Goal: Task Accomplishment & Management: Manage account settings

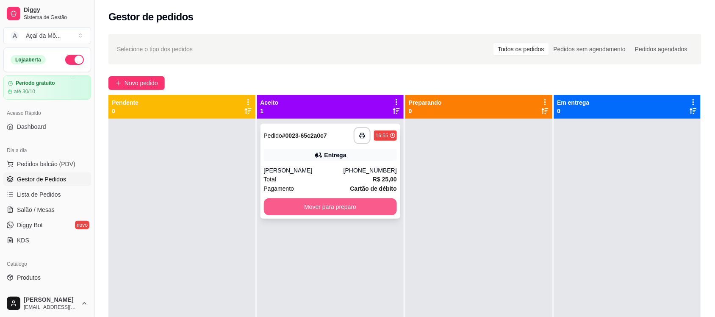
scroll to position [111, 0]
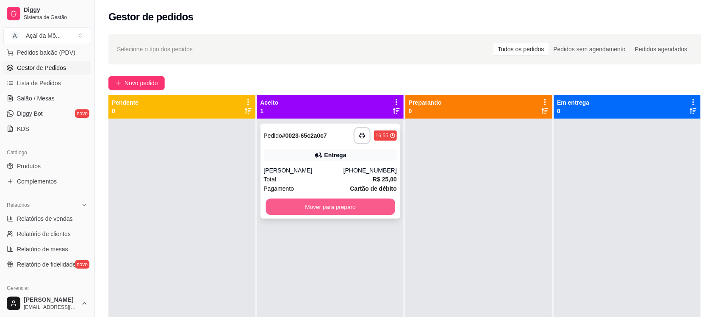
click at [318, 206] on button "Mover para preparo" at bounding box center [330, 207] width 129 height 17
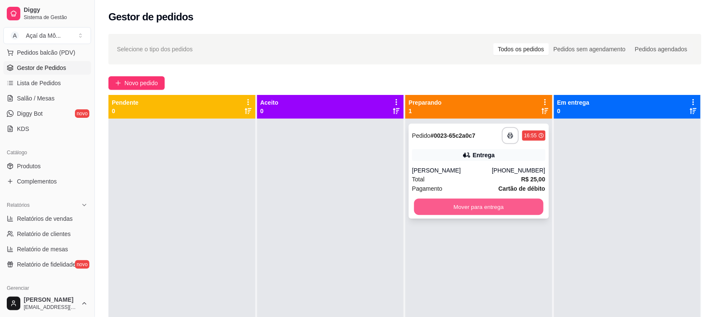
click at [470, 206] on button "Mover para entrega" at bounding box center [478, 207] width 129 height 17
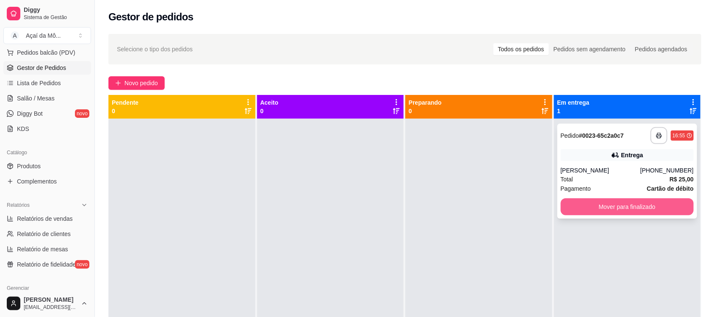
click at [608, 212] on button "Mover para finalizado" at bounding box center [627, 206] width 133 height 17
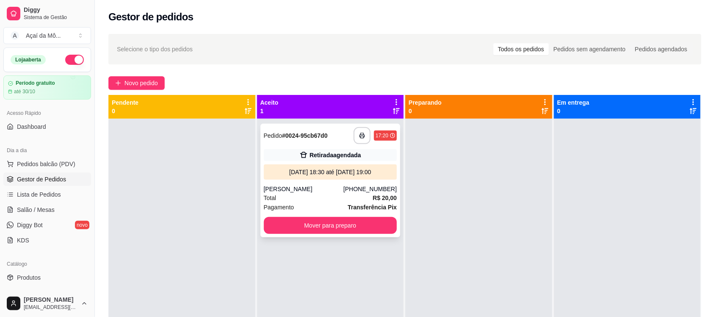
click at [321, 183] on div "**********" at bounding box center [330, 180] width 140 height 113
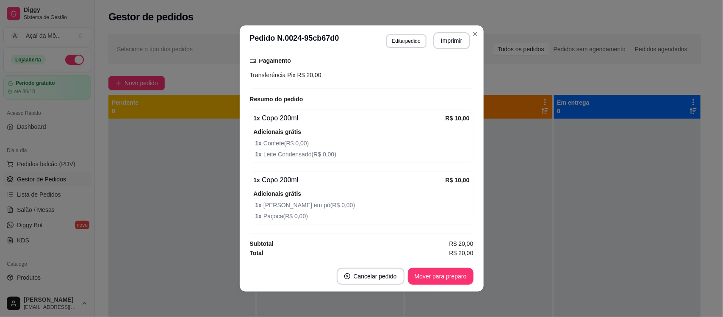
scroll to position [185, 0]
click at [463, 274] on button "Mover para preparo" at bounding box center [441, 276] width 64 height 17
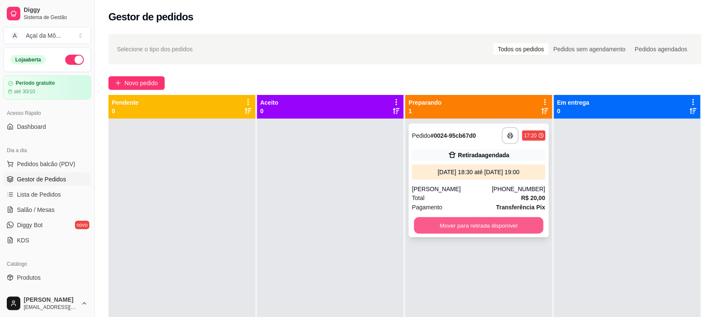
click at [479, 230] on button "Mover para retirada disponível" at bounding box center [478, 225] width 129 height 17
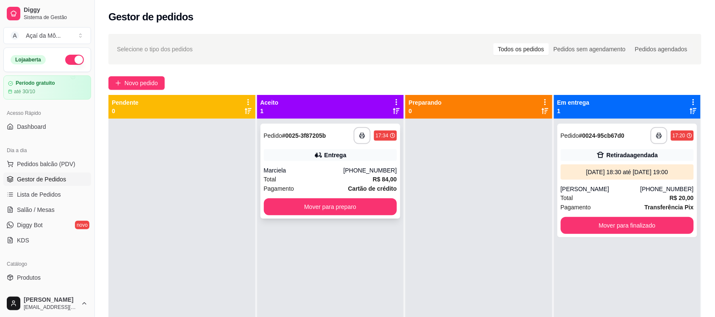
click at [338, 178] on div "Total R$ 84,00" at bounding box center [330, 178] width 133 height 9
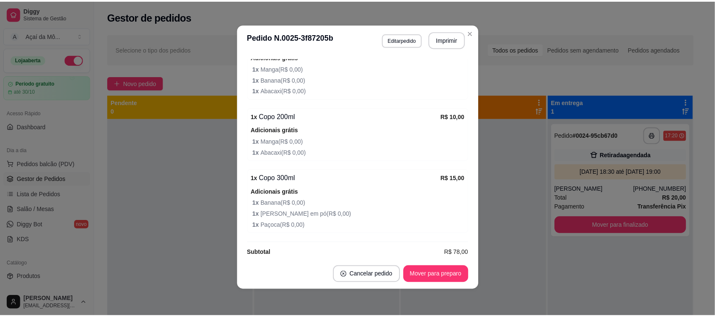
scroll to position [451, 0]
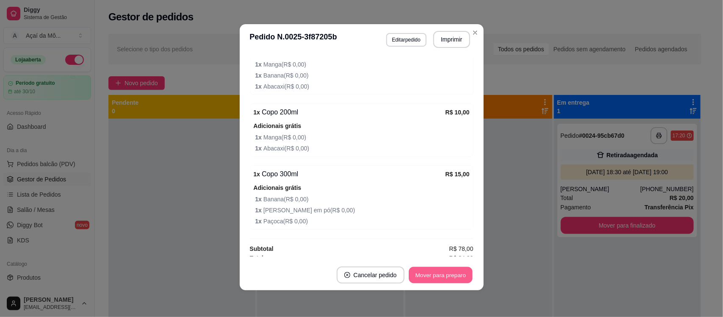
click at [443, 277] on button "Mover para preparo" at bounding box center [441, 275] width 64 height 17
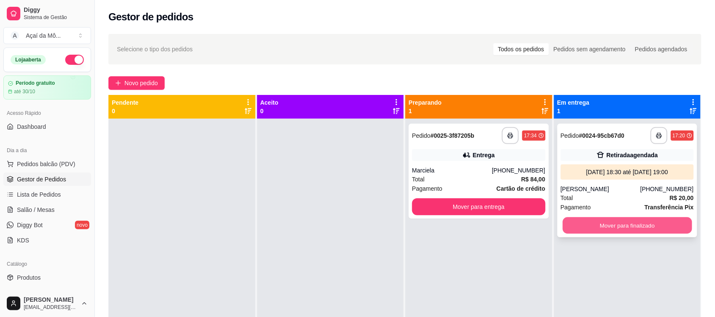
click at [605, 223] on button "Mover para finalizado" at bounding box center [626, 225] width 129 height 17
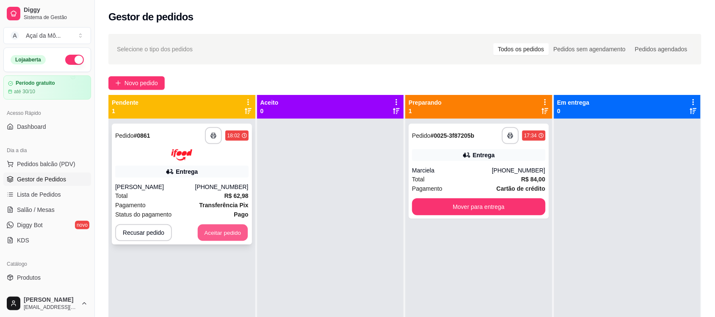
click at [208, 233] on button "Aceitar pedido" at bounding box center [223, 232] width 50 height 17
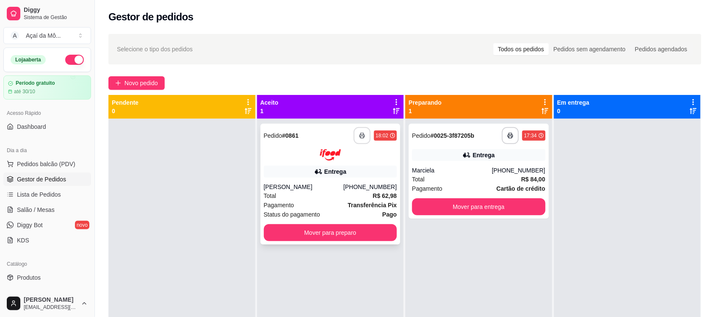
click at [359, 136] on icon "button" at bounding box center [362, 136] width 6 height 6
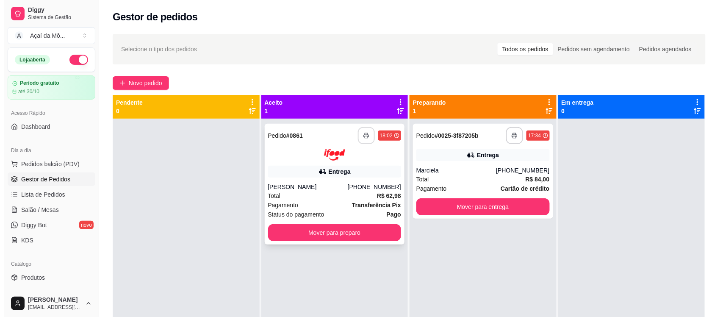
scroll to position [0, 0]
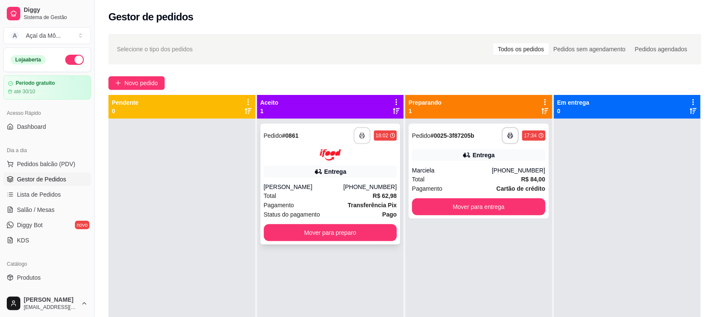
click at [340, 174] on div "Entrega" at bounding box center [335, 171] width 22 height 8
click at [318, 193] on div "Total R$ 62,98" at bounding box center [330, 195] width 133 height 9
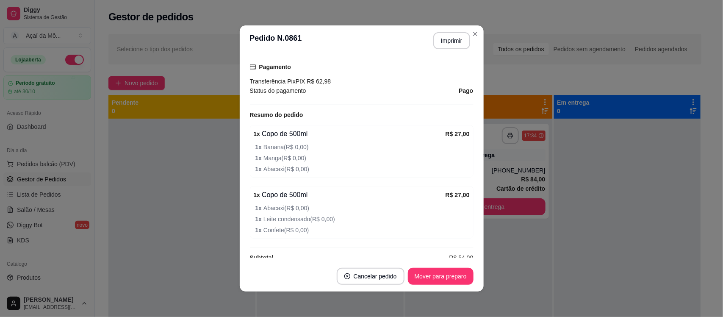
scroll to position [276, 0]
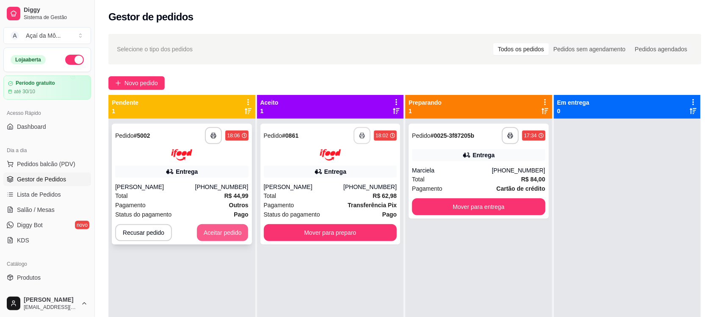
click at [224, 228] on button "Aceitar pedido" at bounding box center [223, 232] width 52 height 17
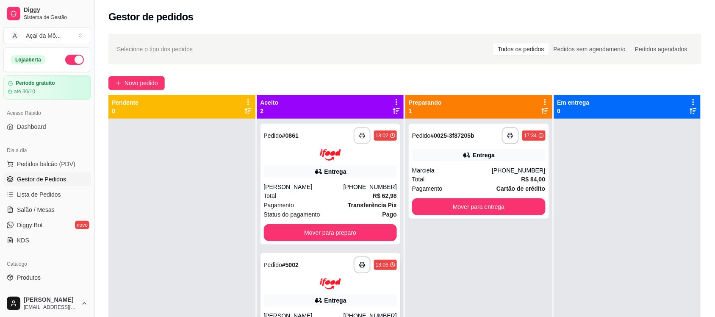
click at [330, 297] on div "Entrega" at bounding box center [335, 300] width 22 height 8
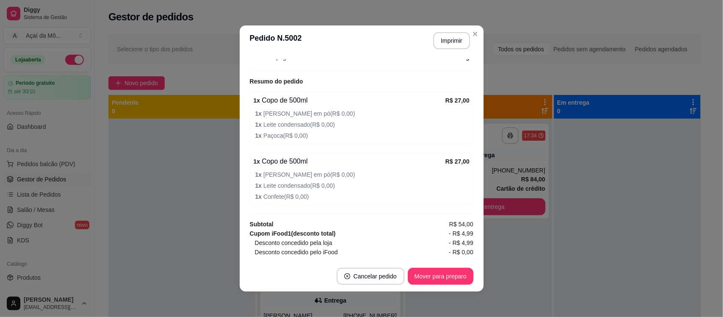
scroll to position [296, 0]
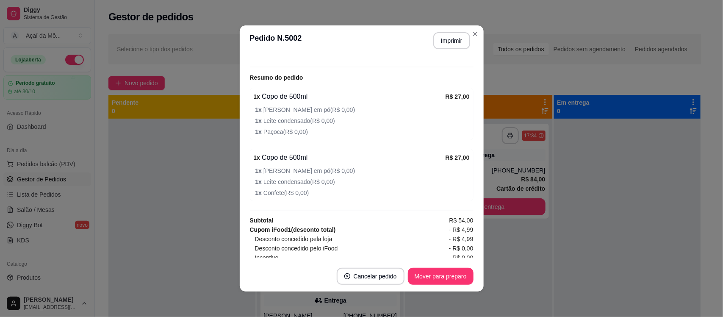
click at [395, 171] on span "1 x Leite em pó ( R$ 0,00 )" at bounding box center [362, 170] width 214 height 9
click at [399, 172] on span "1 x Leite em pó ( R$ 0,00 )" at bounding box center [362, 170] width 214 height 9
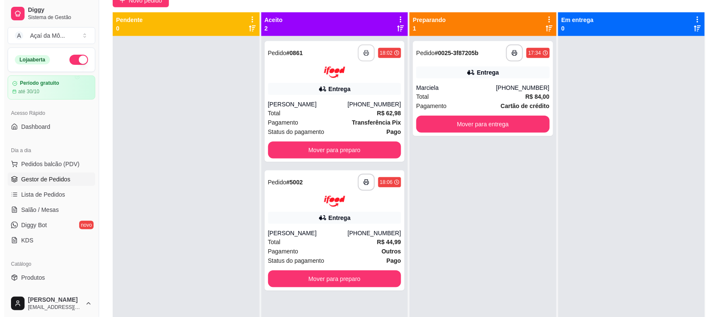
scroll to position [64, 0]
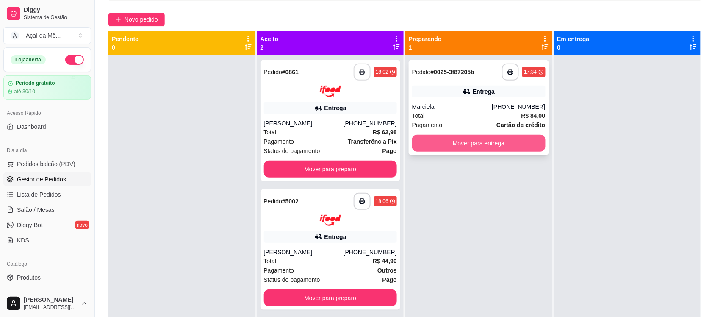
click at [479, 138] on button "Mover para entrega" at bounding box center [478, 143] width 133 height 17
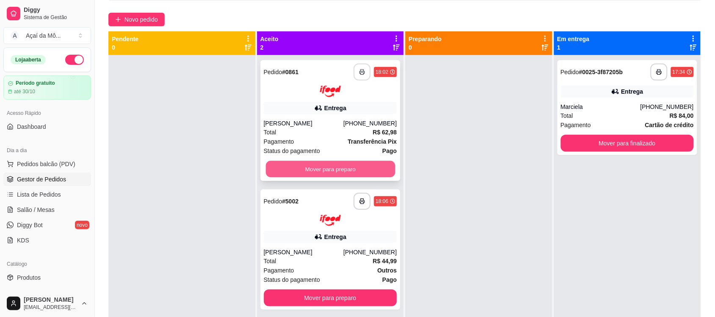
click at [354, 172] on button "Mover para preparo" at bounding box center [330, 169] width 129 height 17
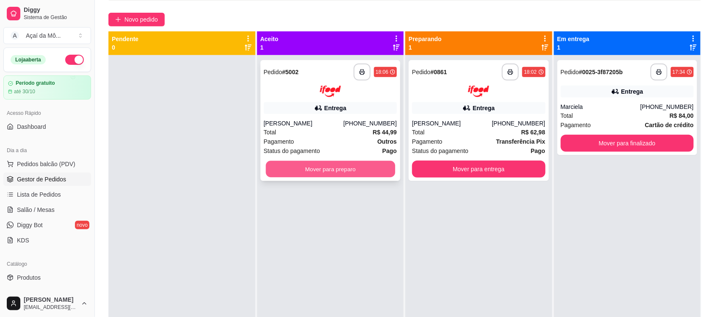
click at [341, 171] on button "Mover para preparo" at bounding box center [330, 169] width 129 height 17
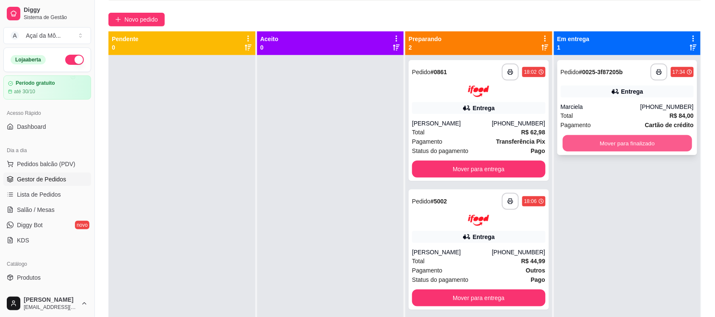
click at [592, 144] on button "Mover para finalizado" at bounding box center [626, 143] width 129 height 17
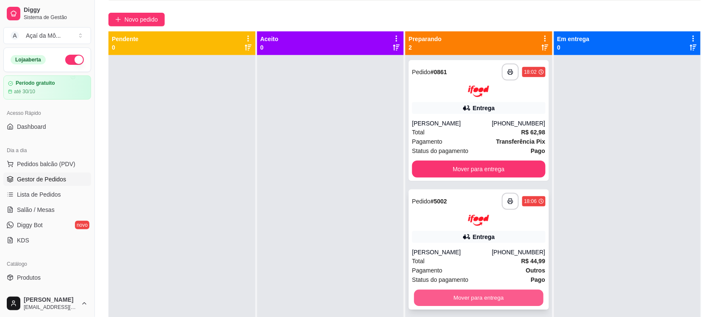
click at [467, 294] on button "Mover para entrega" at bounding box center [478, 298] width 129 height 17
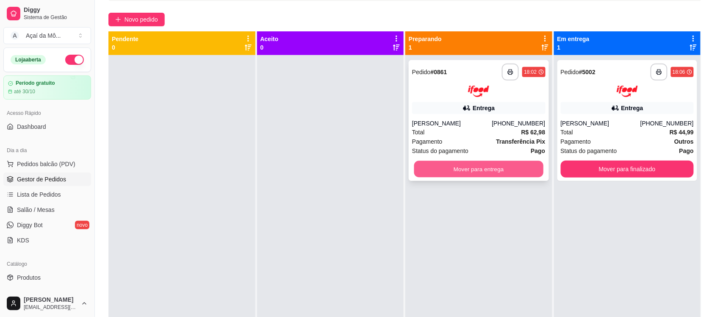
click at [493, 162] on button "Mover para entrega" at bounding box center [478, 169] width 129 height 17
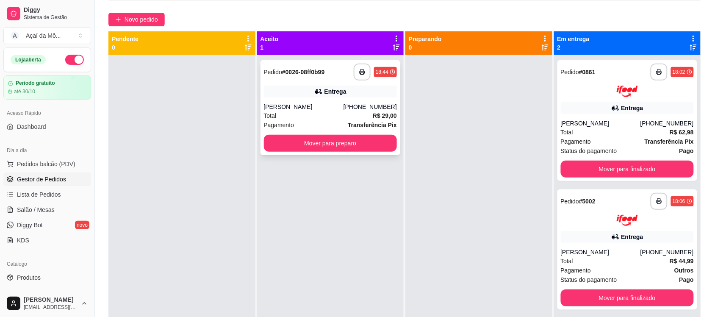
click at [324, 107] on div "Juliana" at bounding box center [304, 106] width 80 height 8
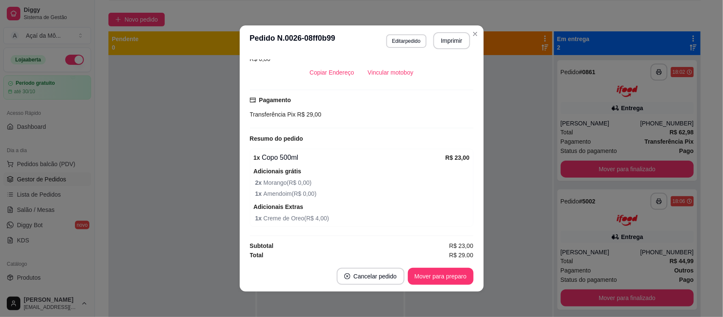
scroll to position [246, 0]
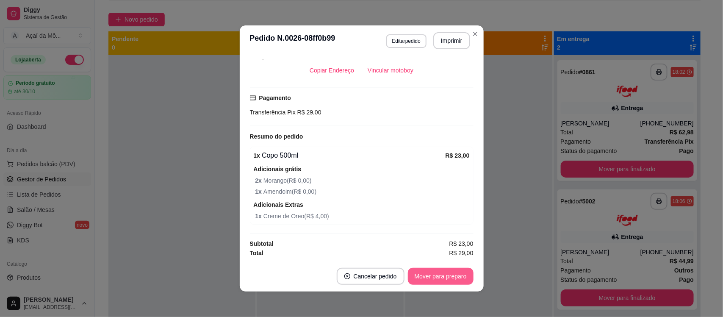
click at [433, 277] on button "Mover para preparo" at bounding box center [441, 276] width 66 height 17
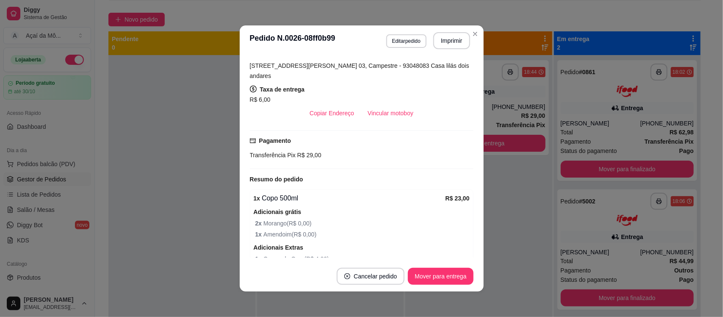
scroll to position [208, 0]
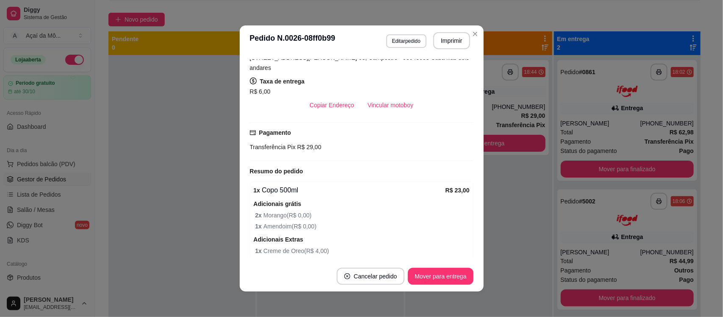
drag, startPoint x: 470, startPoint y: 204, endPoint x: 466, endPoint y: 204, distance: 4.3
click at [466, 204] on div "Solicite um entregador do iFood Sujeito a disponibilidade da plataforma feito h…" at bounding box center [362, 158] width 244 height 205
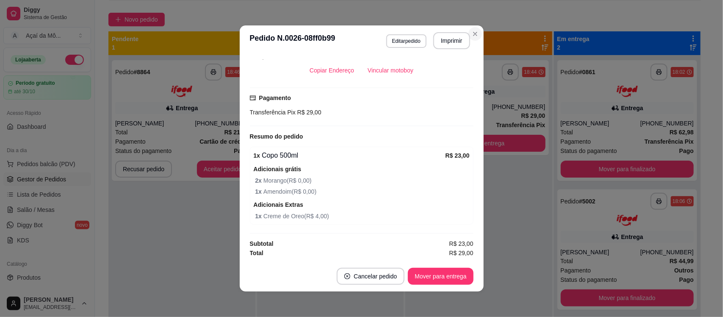
scroll to position [204, 0]
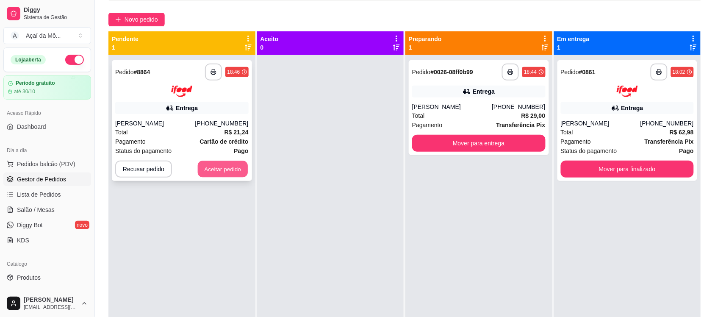
click at [234, 166] on button "Aceitar pedido" at bounding box center [223, 169] width 50 height 17
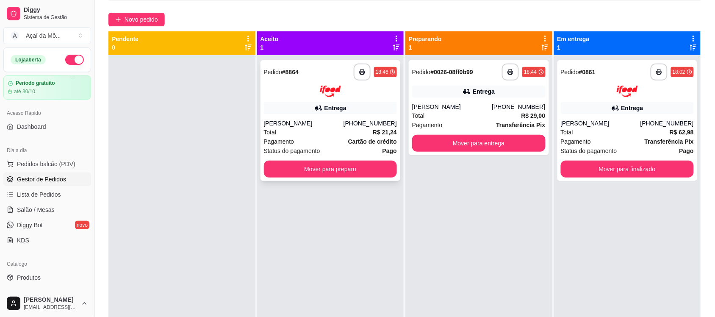
click at [333, 107] on div "Entrega" at bounding box center [335, 108] width 22 height 8
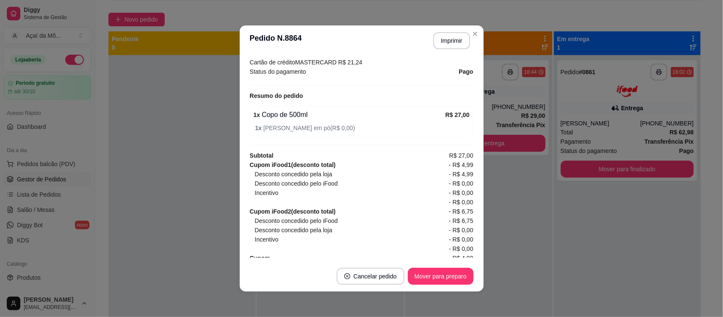
scroll to position [274, 0]
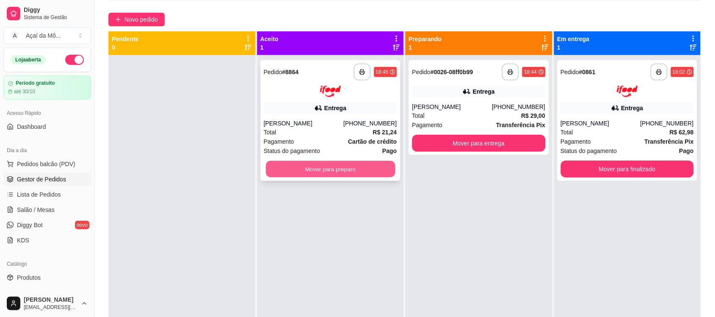
click at [338, 170] on button "Mover para preparo" at bounding box center [330, 169] width 129 height 17
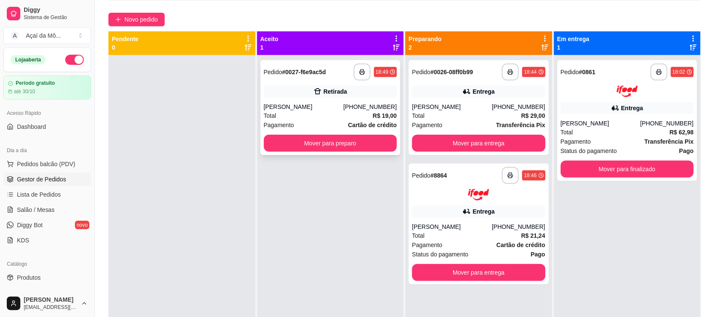
click at [325, 106] on div "Mauricio" at bounding box center [304, 106] width 80 height 8
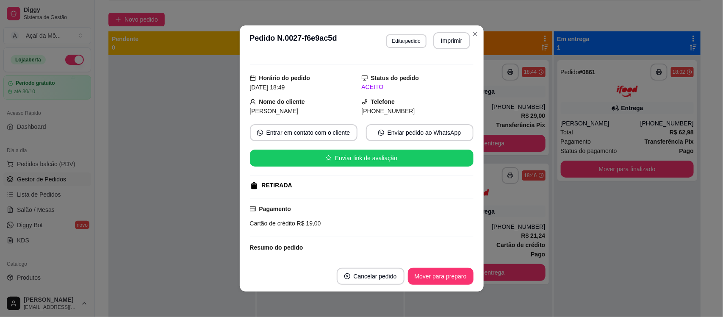
scroll to position [113, 0]
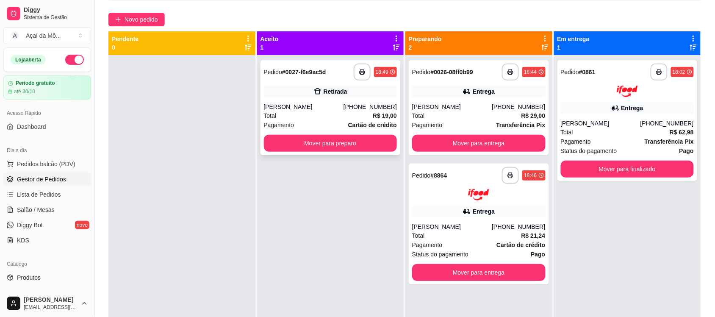
click at [343, 111] on div "Mauricio" at bounding box center [304, 106] width 80 height 8
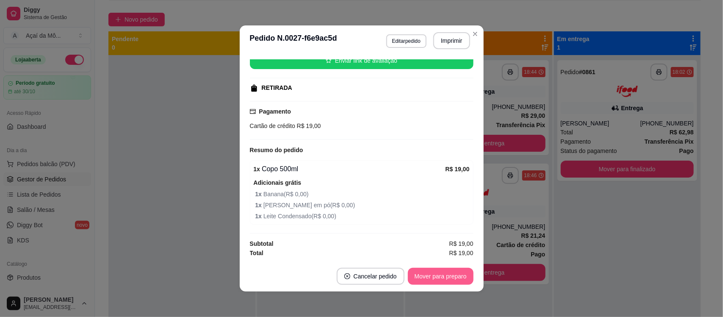
click at [429, 278] on button "Mover para preparo" at bounding box center [441, 276] width 66 height 17
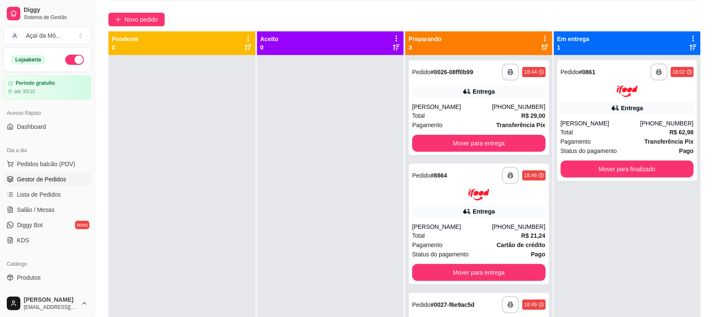
click at [474, 34] on div "Preparando 3" at bounding box center [478, 43] width 147 height 24
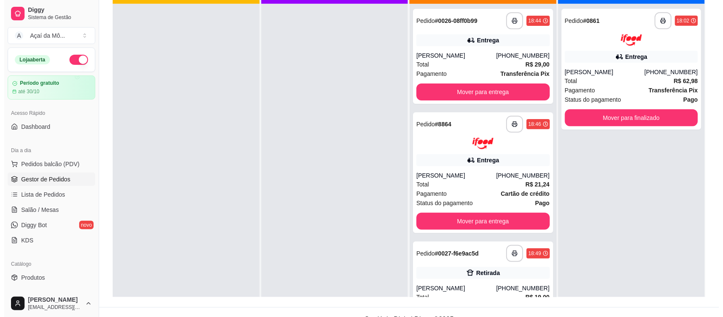
scroll to position [108, 0]
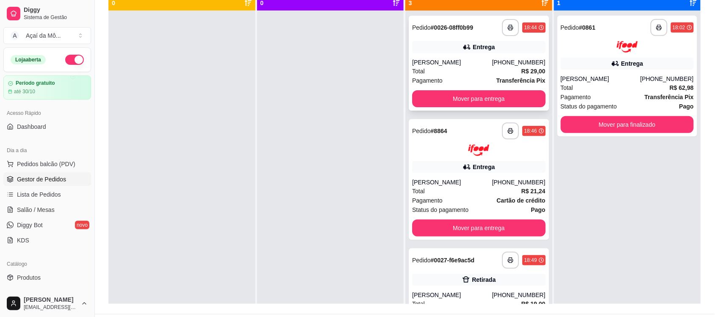
click at [464, 60] on div "Juliana" at bounding box center [452, 62] width 80 height 8
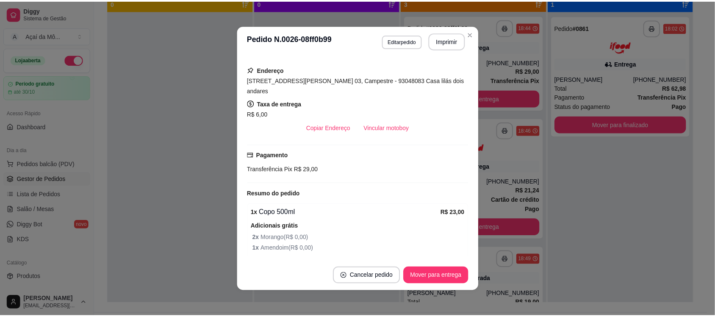
scroll to position [246, 0]
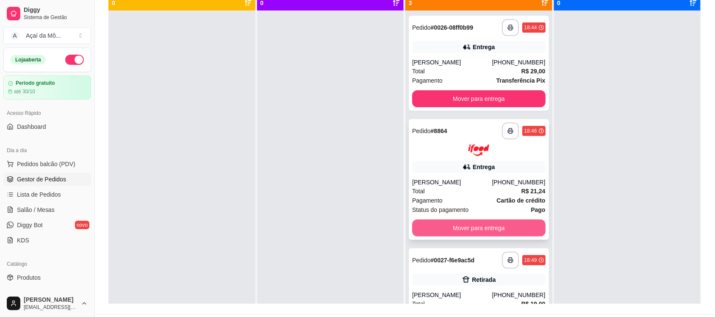
click at [496, 229] on button "Mover para entrega" at bounding box center [478, 227] width 133 height 17
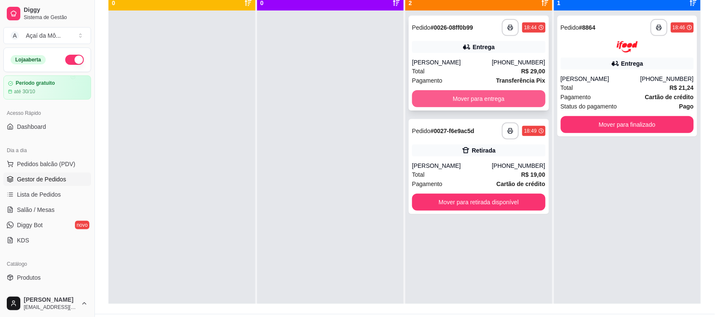
click at [464, 97] on button "Mover para entrega" at bounding box center [478, 98] width 133 height 17
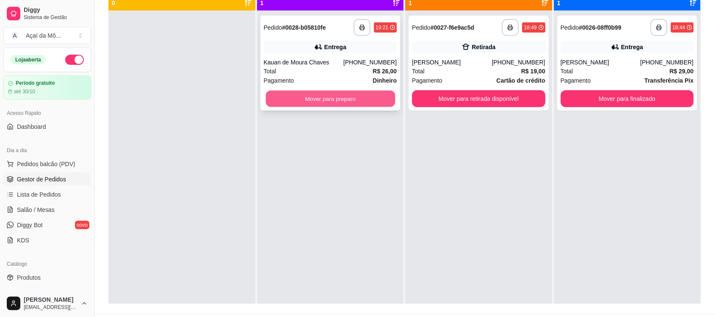
click at [333, 105] on button "Mover para preparo" at bounding box center [330, 99] width 129 height 17
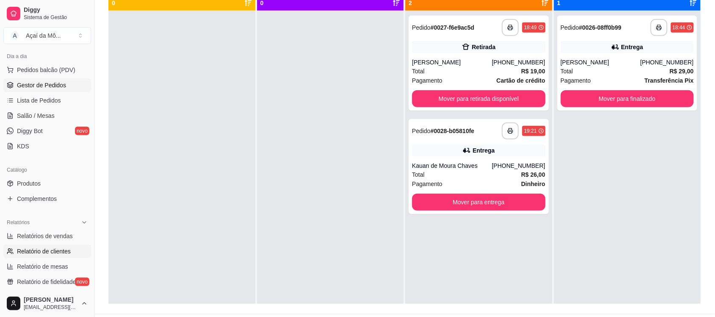
scroll to position [113, 0]
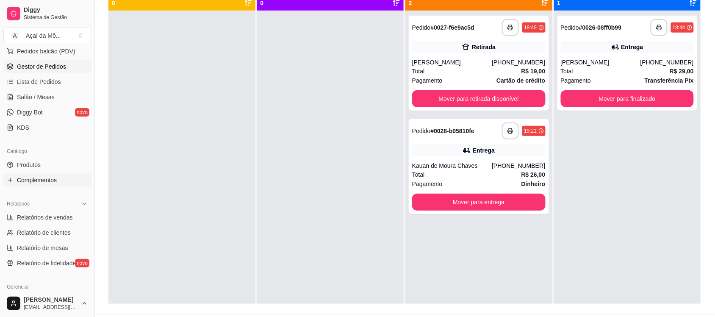
click at [61, 183] on link "Complementos" at bounding box center [47, 180] width 88 height 14
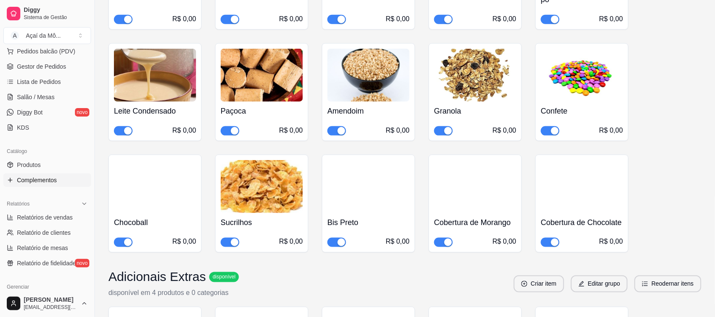
scroll to position [238, 0]
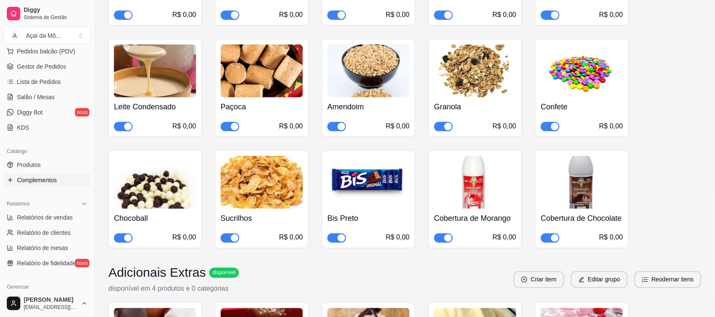
click at [231, 123] on div "button" at bounding box center [235, 127] width 8 height 8
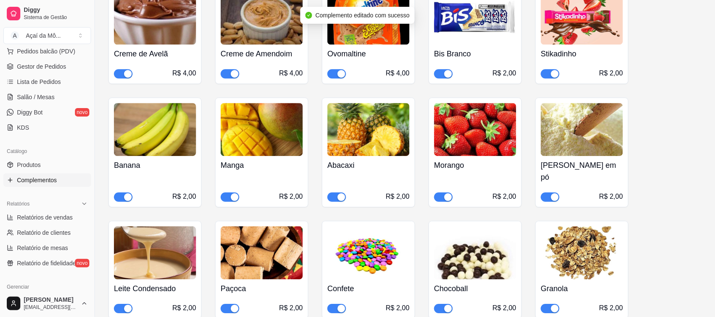
scroll to position [676, 0]
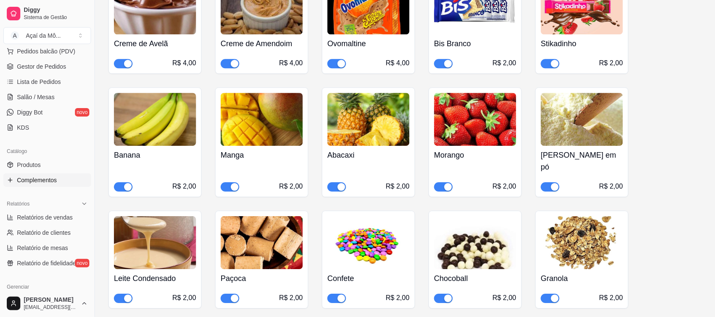
click at [235, 294] on div "button" at bounding box center [235, 298] width 8 height 8
click at [66, 58] on button "Pedidos balcão (PDV)" at bounding box center [47, 51] width 88 height 14
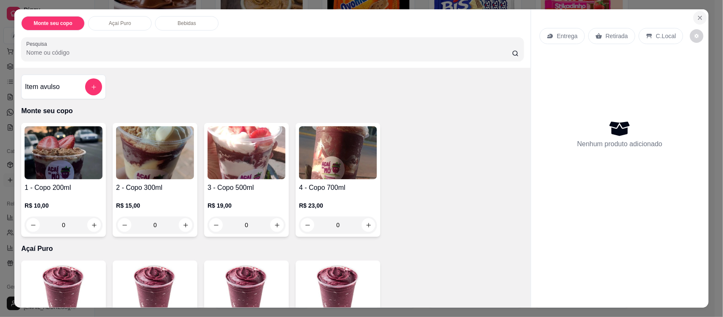
click at [698, 17] on icon "Close" at bounding box center [699, 17] width 3 height 3
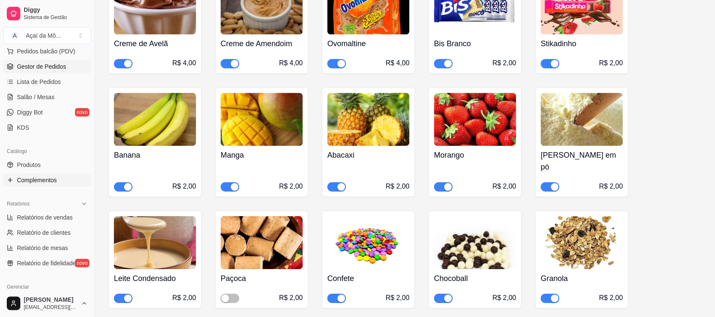
click at [22, 66] on span "Gestor de Pedidos" at bounding box center [41, 66] width 49 height 8
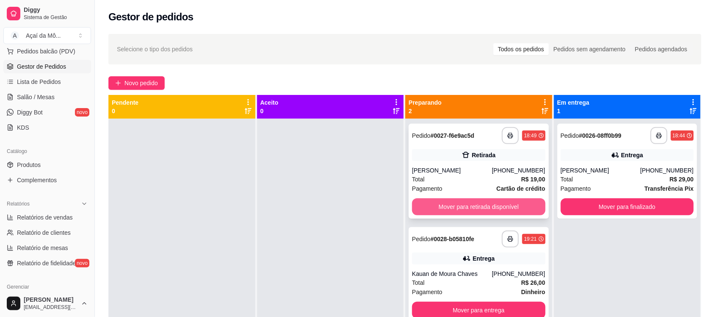
click at [493, 210] on button "Mover para retirada disponível" at bounding box center [478, 206] width 133 height 17
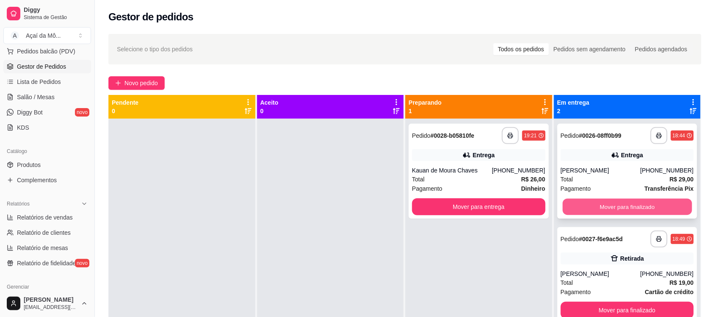
click at [617, 208] on button "Mover para finalizado" at bounding box center [626, 207] width 129 height 17
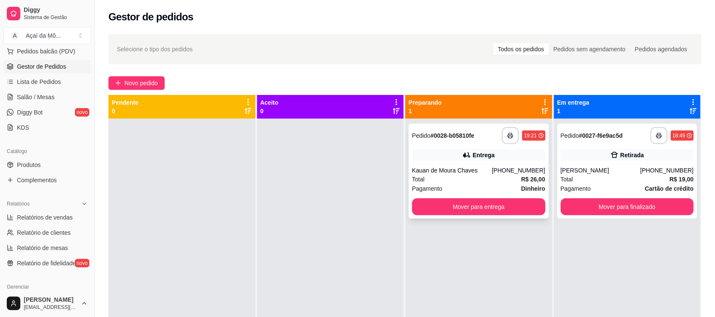
click at [483, 174] on div "Kauan de Moura Chaves" at bounding box center [452, 170] width 80 height 8
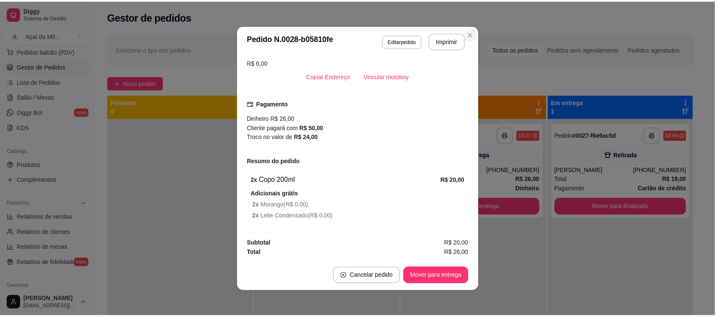
scroll to position [188, 0]
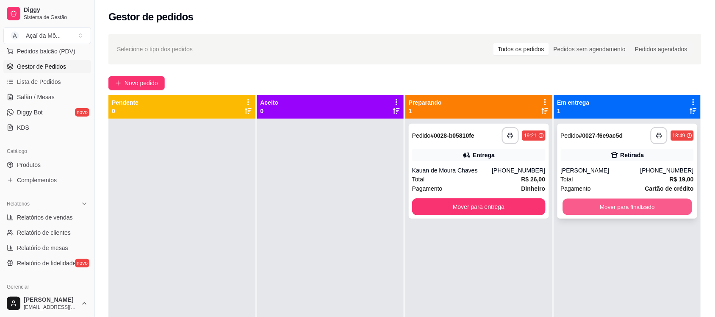
click at [604, 206] on button "Mover para finalizado" at bounding box center [626, 207] width 129 height 17
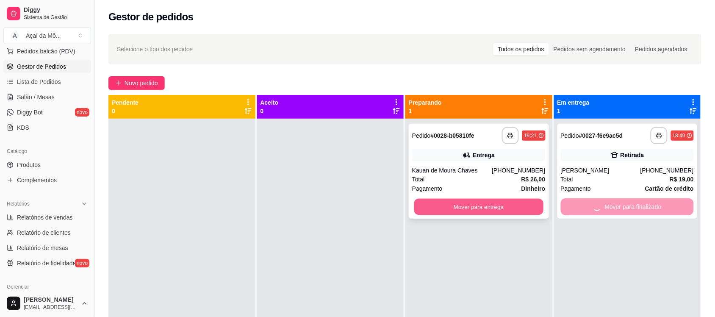
click at [508, 203] on button "Mover para entrega" at bounding box center [478, 207] width 129 height 17
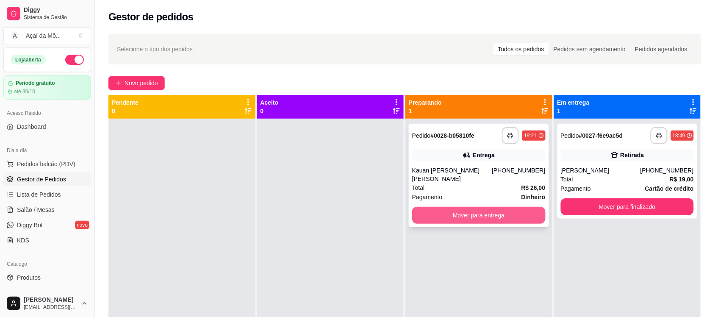
click at [443, 208] on button "Mover para entrega" at bounding box center [478, 215] width 133 height 17
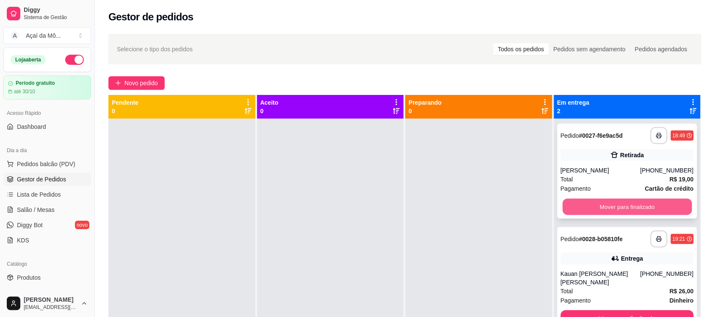
click at [614, 208] on button "Mover para finalizado" at bounding box center [626, 207] width 129 height 17
